Goal: Find specific page/section: Find specific page/section

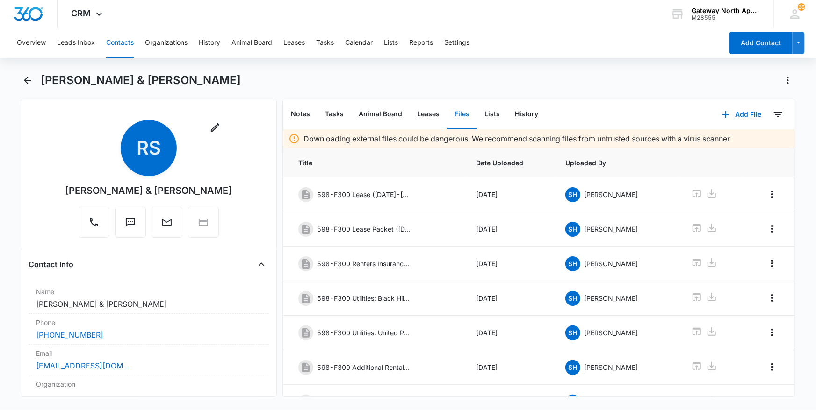
scroll to position [164, 0]
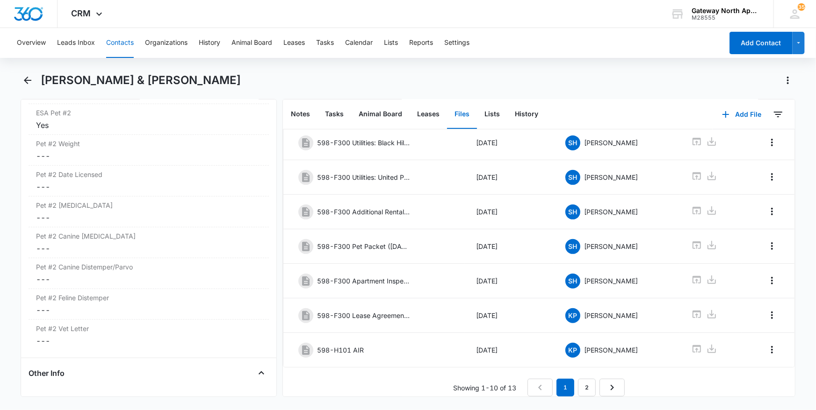
click at [120, 40] on button "Contacts" at bounding box center [120, 43] width 28 height 30
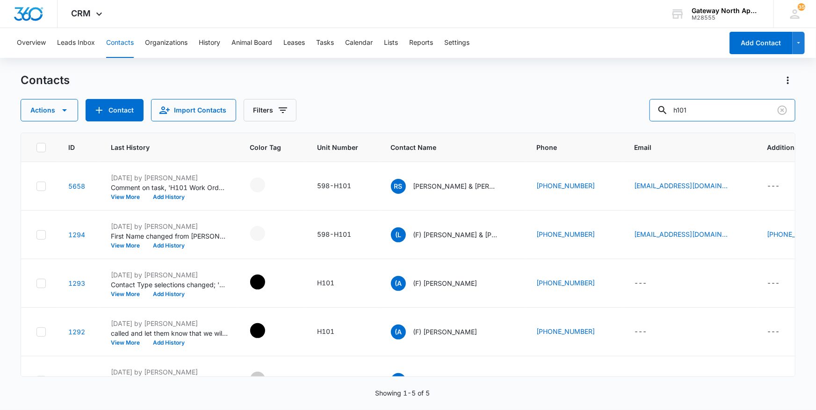
drag, startPoint x: 720, startPoint y: 112, endPoint x: 576, endPoint y: 115, distance: 143.5
click at [584, 115] on div "Actions Contact Import Contacts Filters h101" at bounding box center [408, 110] width 775 height 22
type input "f200"
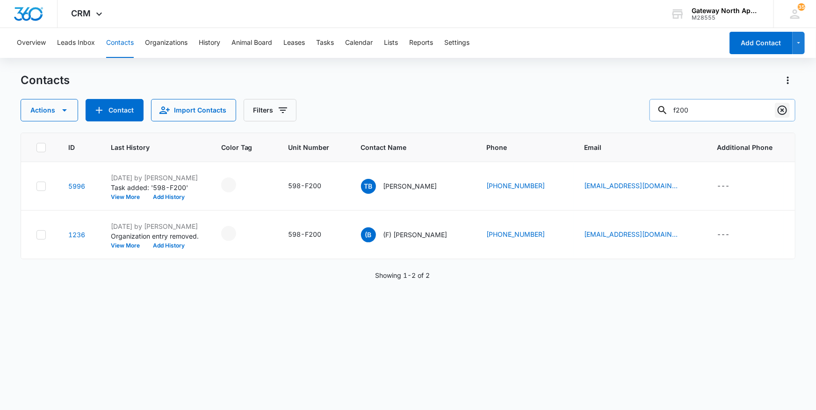
click at [785, 105] on icon "Clear" at bounding box center [781, 110] width 11 height 11
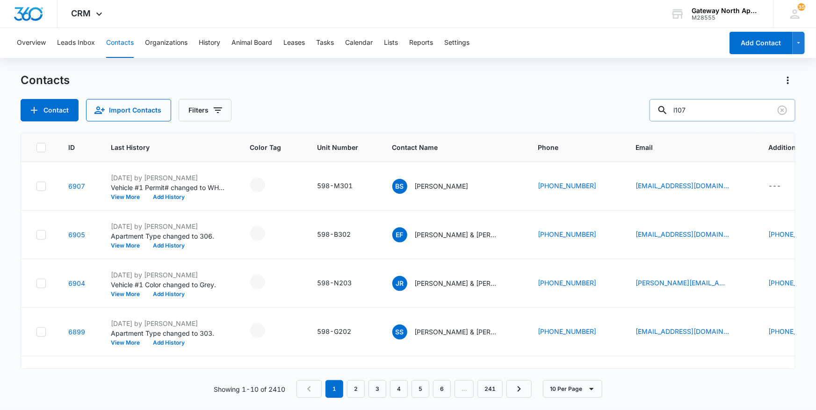
type input "l107"
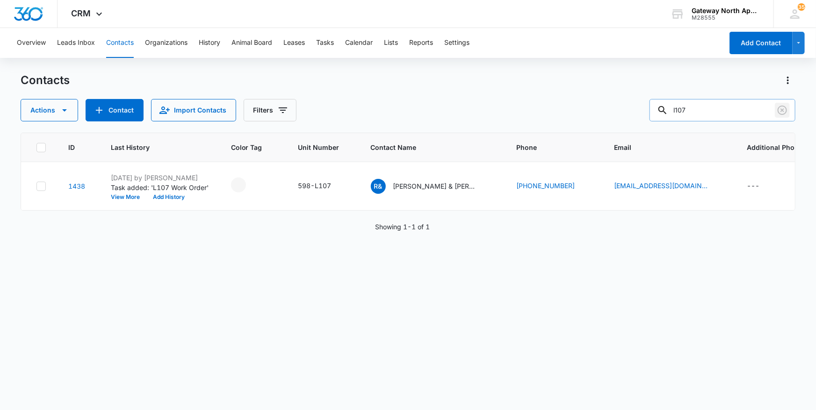
click at [785, 103] on button "Clear" at bounding box center [781, 110] width 15 height 15
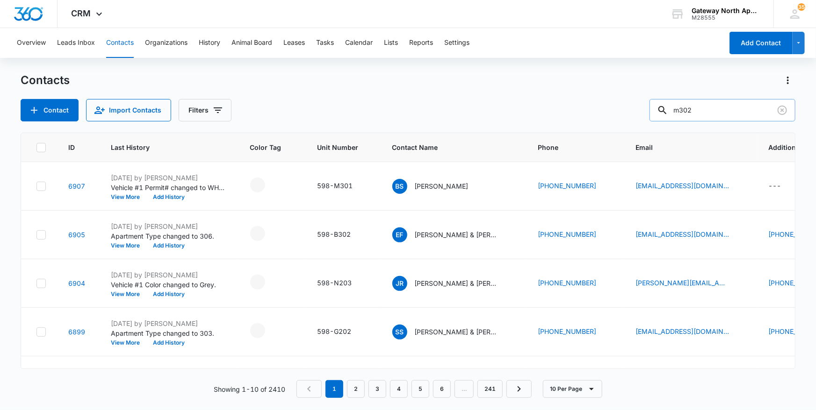
type input "m302"
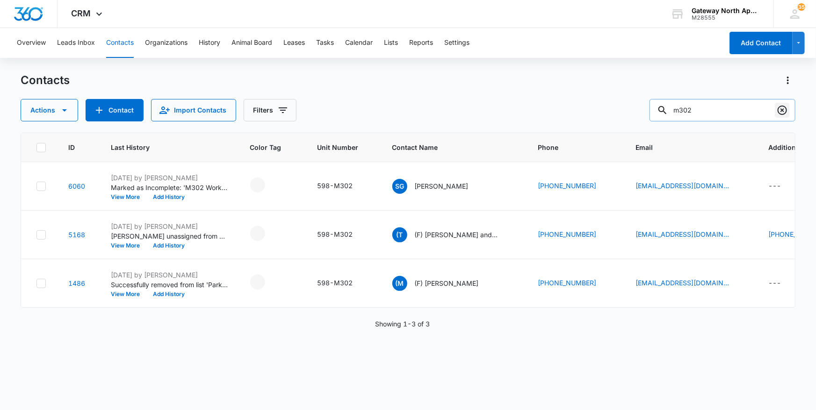
click at [787, 106] on icon "Clear" at bounding box center [781, 110] width 11 height 11
